Goal: Task Accomplishment & Management: Use online tool/utility

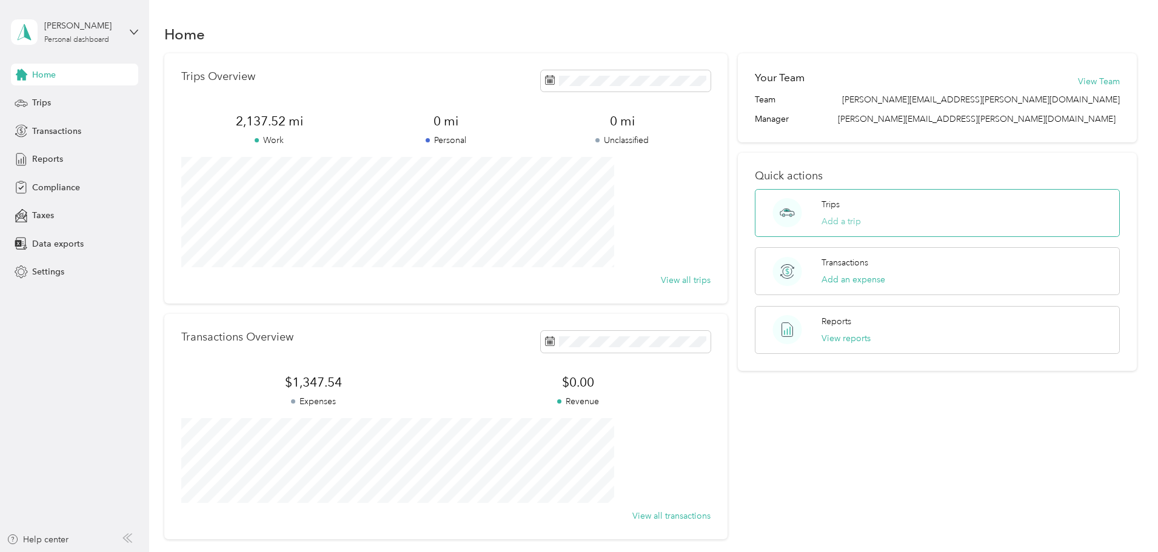
click at [821, 221] on button "Add a trip" at bounding box center [840, 221] width 39 height 13
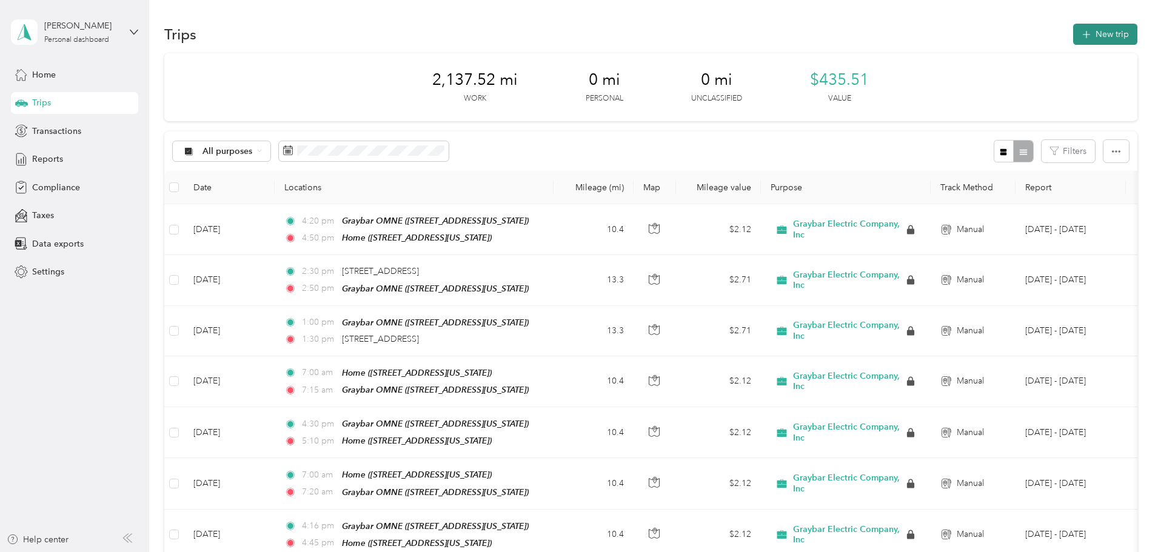
click at [1073, 33] on button "New trip" at bounding box center [1105, 34] width 64 height 21
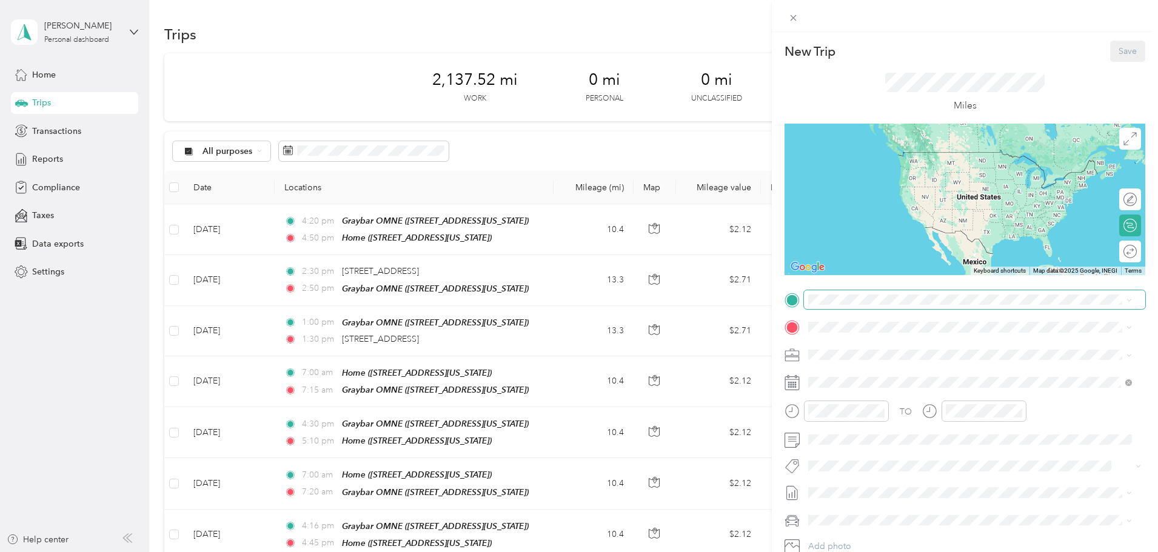
click at [897, 298] on span at bounding box center [974, 299] width 341 height 19
click at [908, 359] on span "[STREET_ADDRESS][US_STATE]" at bounding box center [891, 360] width 121 height 10
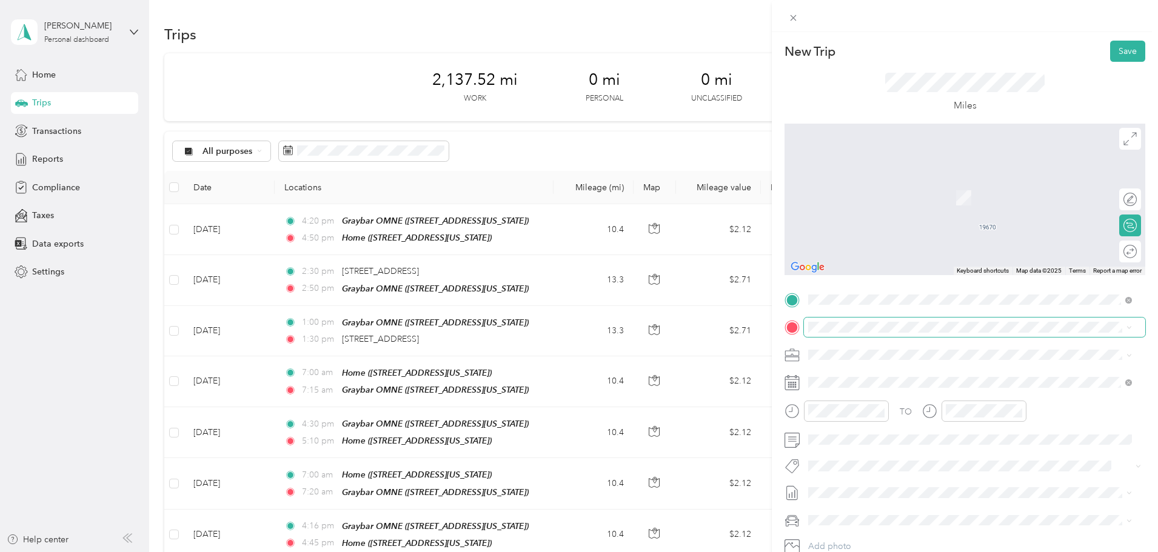
click at [861, 321] on span at bounding box center [974, 327] width 341 height 19
click at [866, 380] on div "Graybar OMNE [STREET_ADDRESS][US_STATE]" at bounding box center [891, 382] width 121 height 25
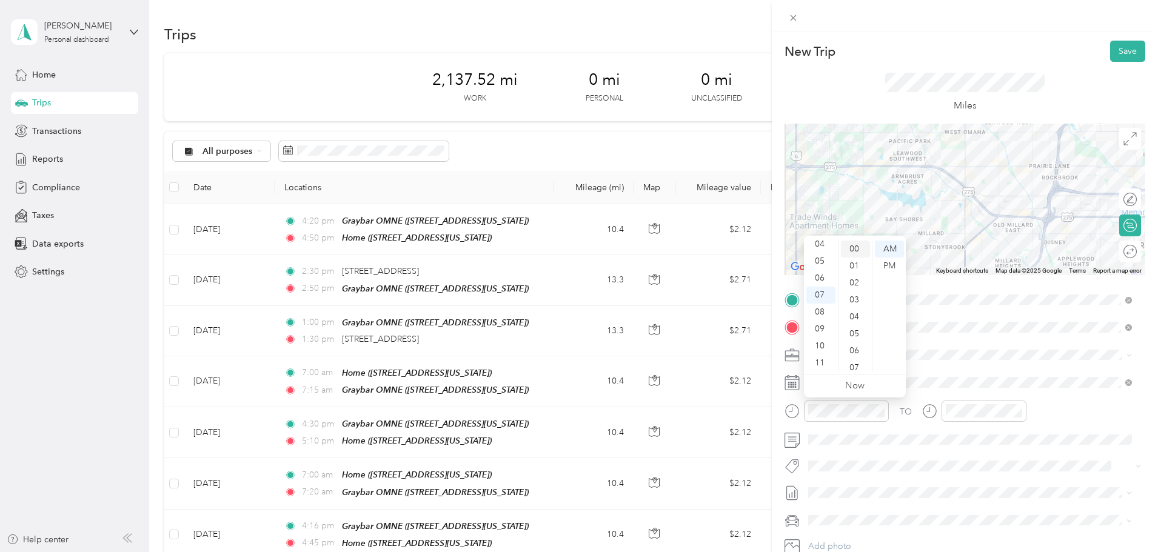
click at [853, 246] on div "00" at bounding box center [855, 249] width 29 height 17
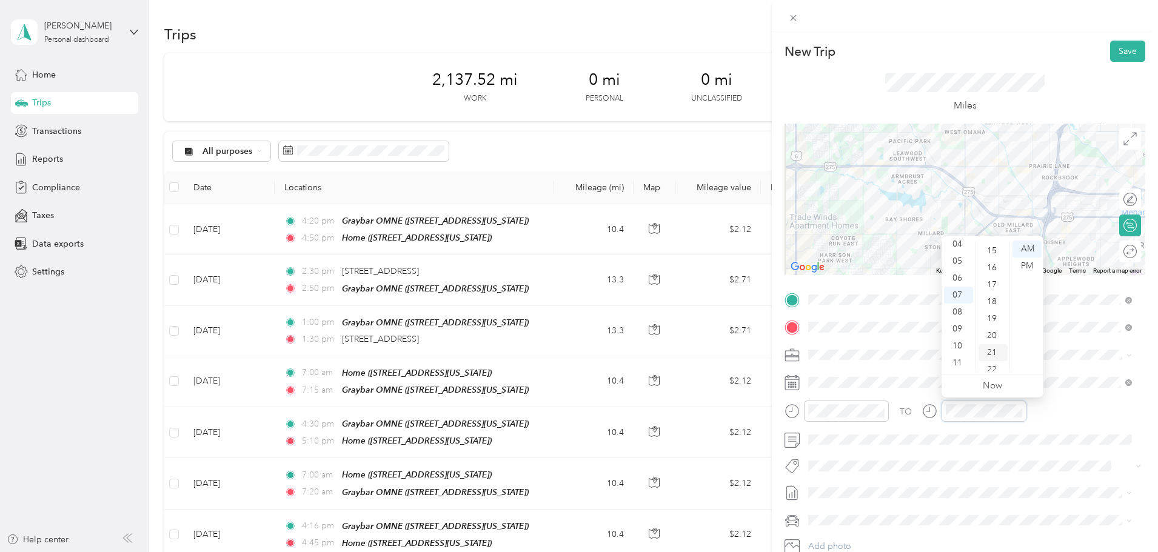
scroll to position [199, 0]
click at [993, 306] on div "15" at bounding box center [992, 304] width 29 height 17
click at [1118, 47] on button "Save" at bounding box center [1127, 51] width 35 height 21
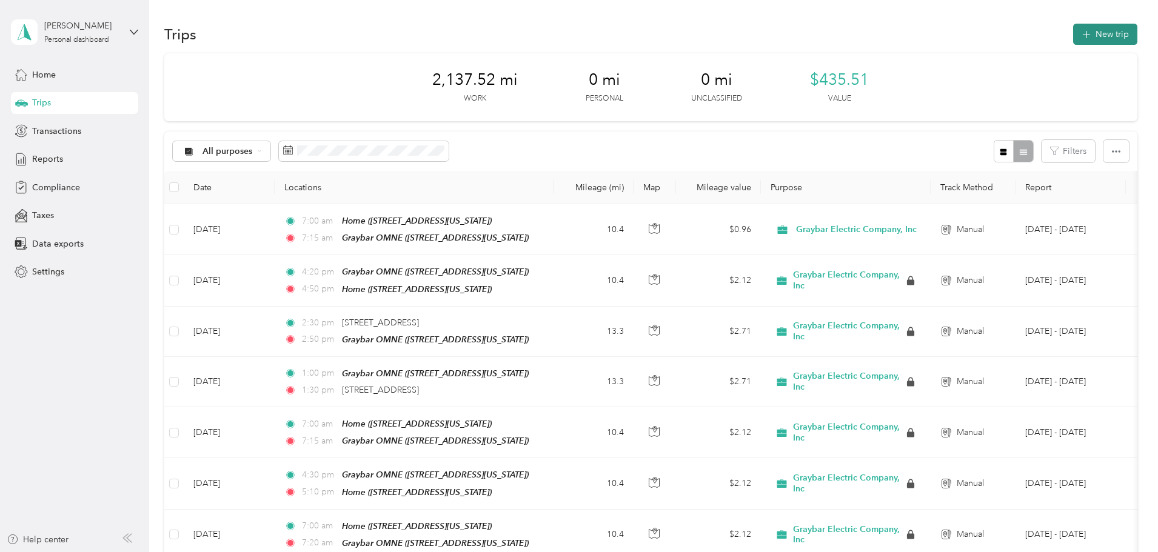
click at [1073, 35] on button "New trip" at bounding box center [1105, 34] width 64 height 21
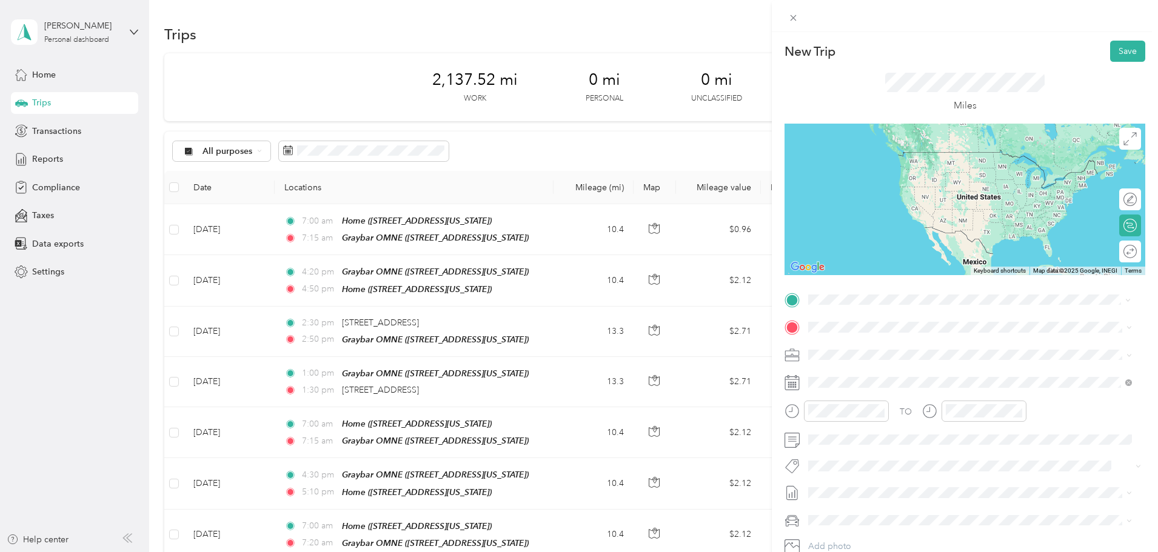
click at [920, 352] on div "Graybar OMNE [STREET_ADDRESS][US_STATE]" at bounding box center [891, 354] width 121 height 25
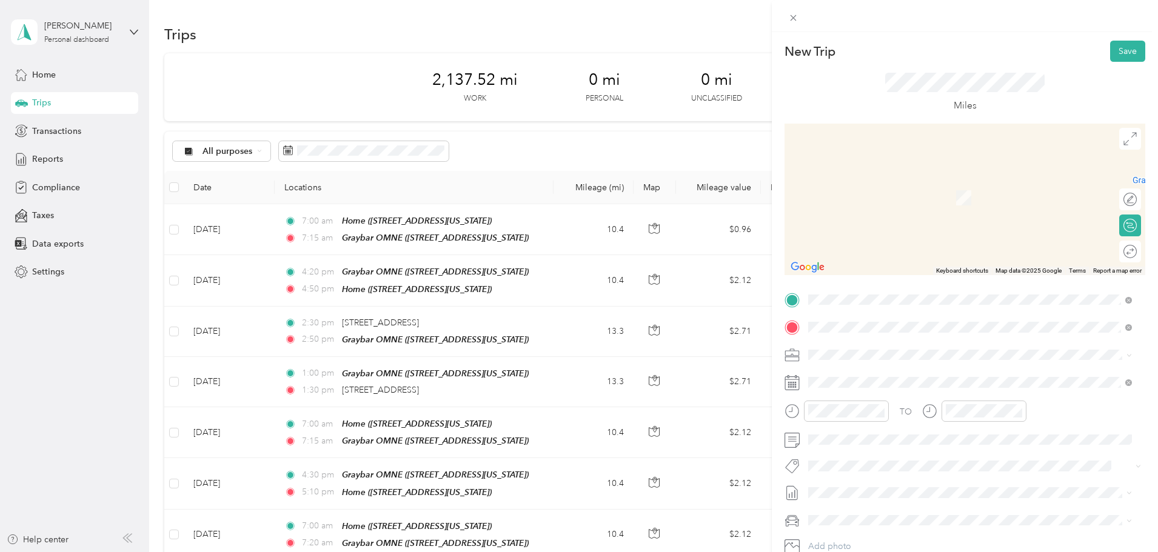
click at [849, 374] on strong "Home" at bounding box center [843, 375] width 24 height 11
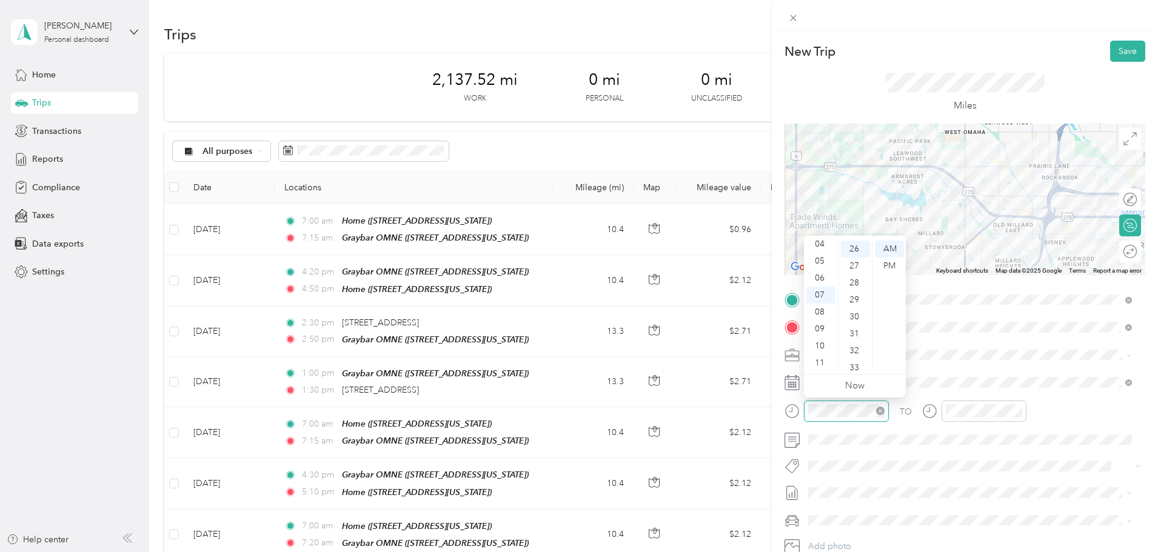
scroll to position [441, 0]
click at [820, 246] on div "04" at bounding box center [820, 244] width 29 height 17
click at [886, 267] on div "PM" at bounding box center [889, 266] width 29 height 17
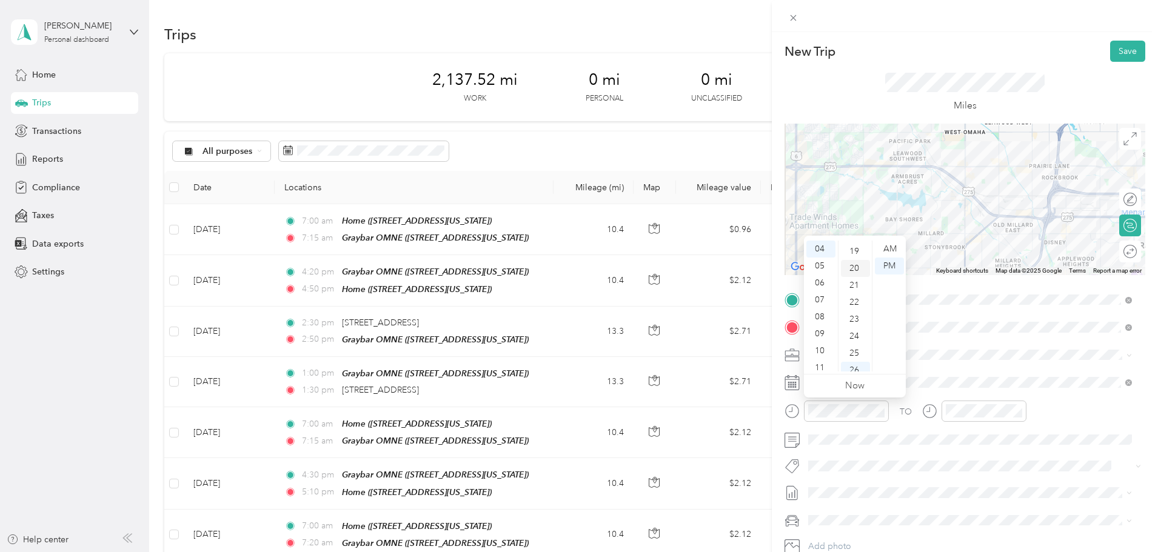
click at [858, 268] on div "20" at bounding box center [855, 268] width 29 height 17
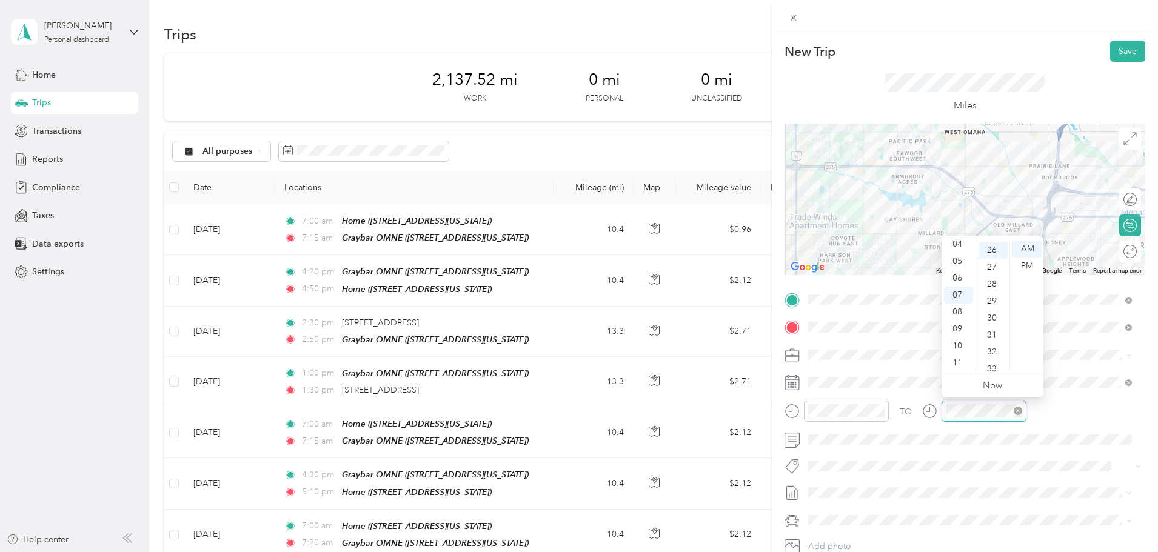
scroll to position [441, 0]
click at [957, 261] on div "05" at bounding box center [958, 261] width 29 height 17
click at [990, 350] on div "58" at bounding box center [992, 346] width 29 height 17
click at [994, 341] on div "58" at bounding box center [992, 346] width 29 height 17
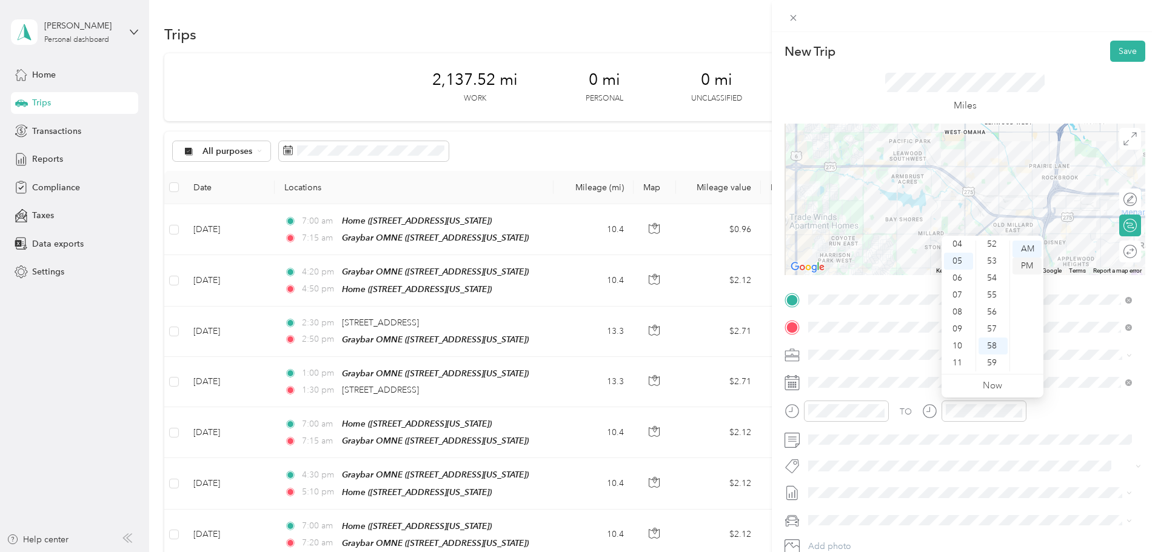
click at [1028, 258] on div "PM" at bounding box center [1026, 266] width 29 height 17
click at [960, 243] on div "04" at bounding box center [958, 244] width 29 height 17
click at [1110, 58] on button "Save" at bounding box center [1127, 51] width 35 height 21
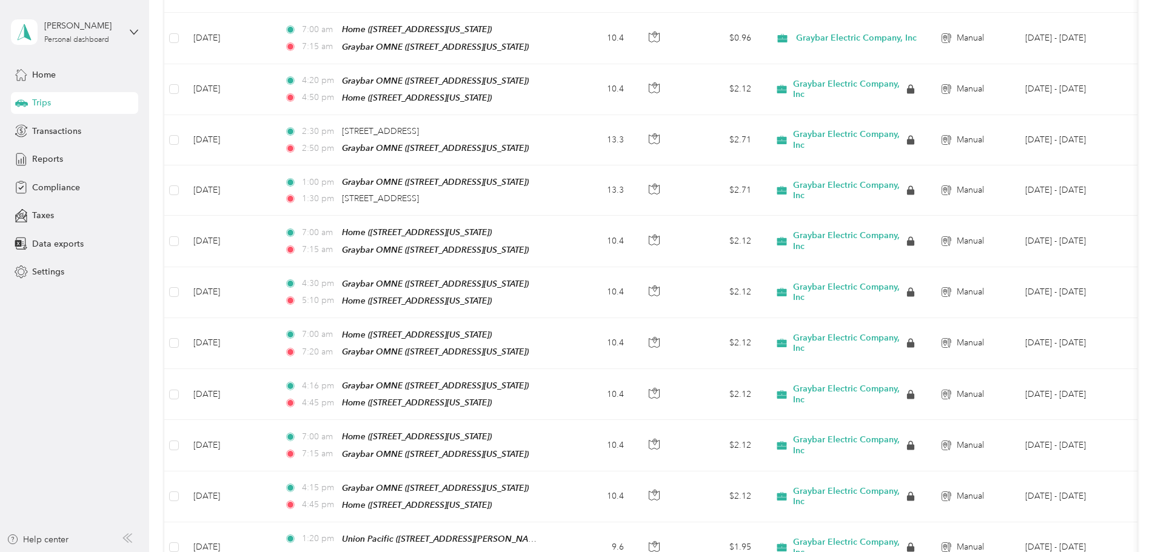
scroll to position [0, 0]
